Goal: Information Seeking & Learning: Find specific fact

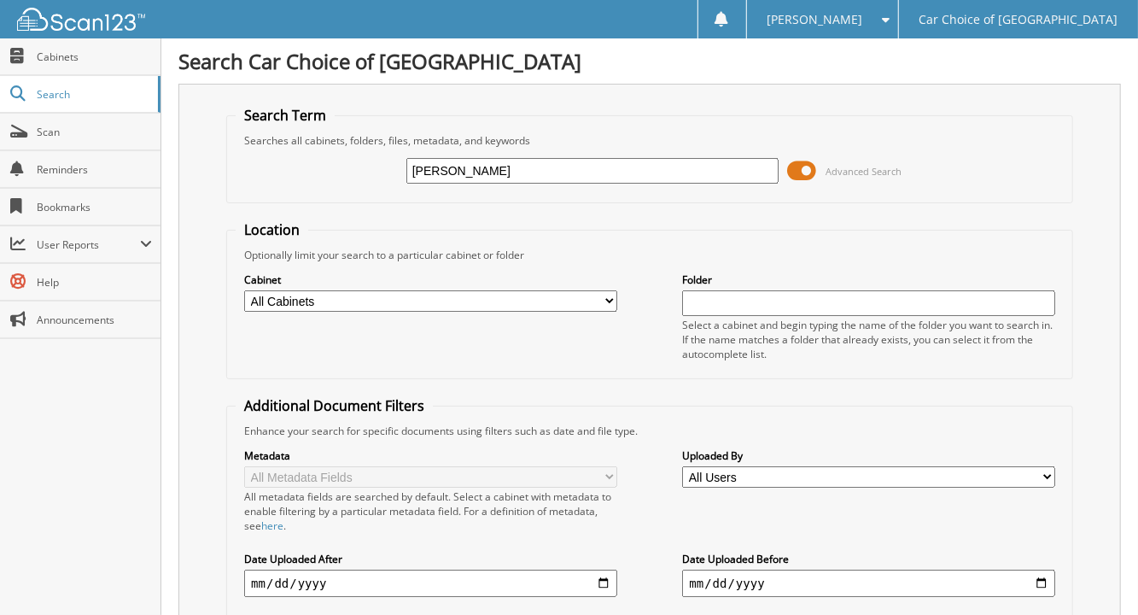
type input "[PERSON_NAME]"
drag, startPoint x: 529, startPoint y: 167, endPoint x: 178, endPoint y: 163, distance: 351.0
click at [178, 163] on div "Search Term Searches all cabinets, folders, files, metadata, and keywords [PERS…" at bounding box center [649, 418] width 943 height 669
type input "043227"
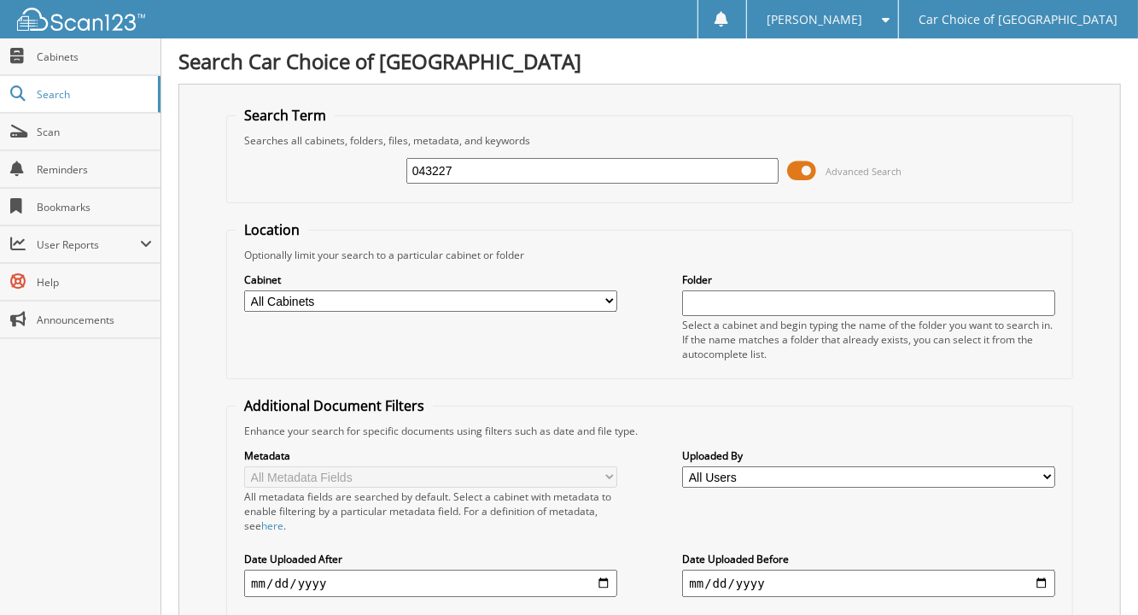
drag, startPoint x: 465, startPoint y: 167, endPoint x: 363, endPoint y: 163, distance: 101.7
click at [363, 163] on div "043227 Advanced Search" at bounding box center [650, 171] width 828 height 46
type input "[PERSON_NAME]"
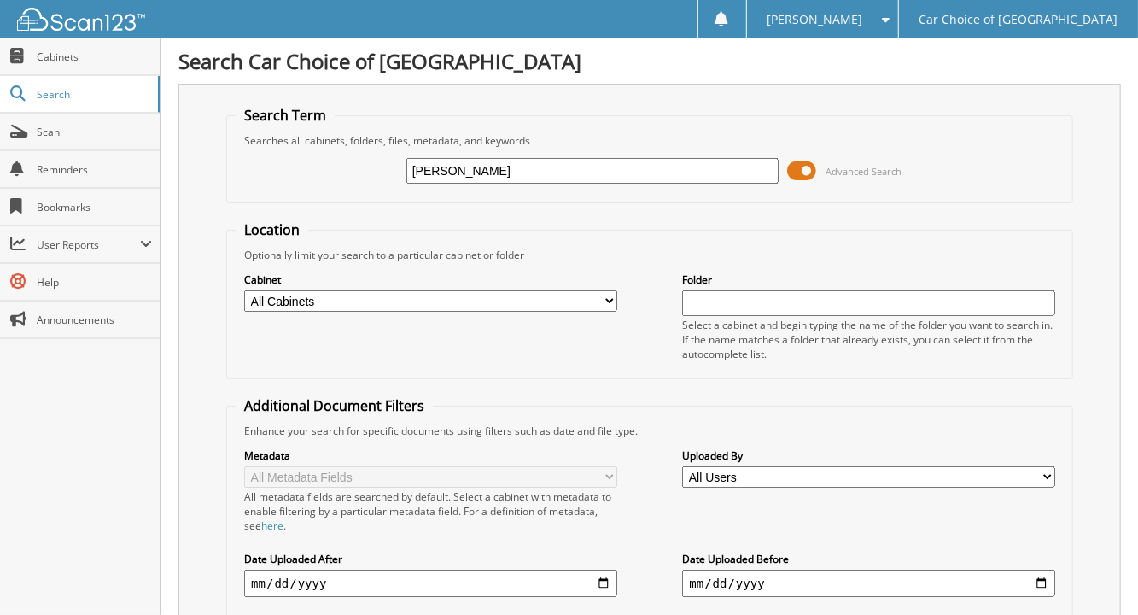
click at [437, 167] on input "[PERSON_NAME]" at bounding box center [592, 171] width 372 height 26
